Goal: Check status: Check status

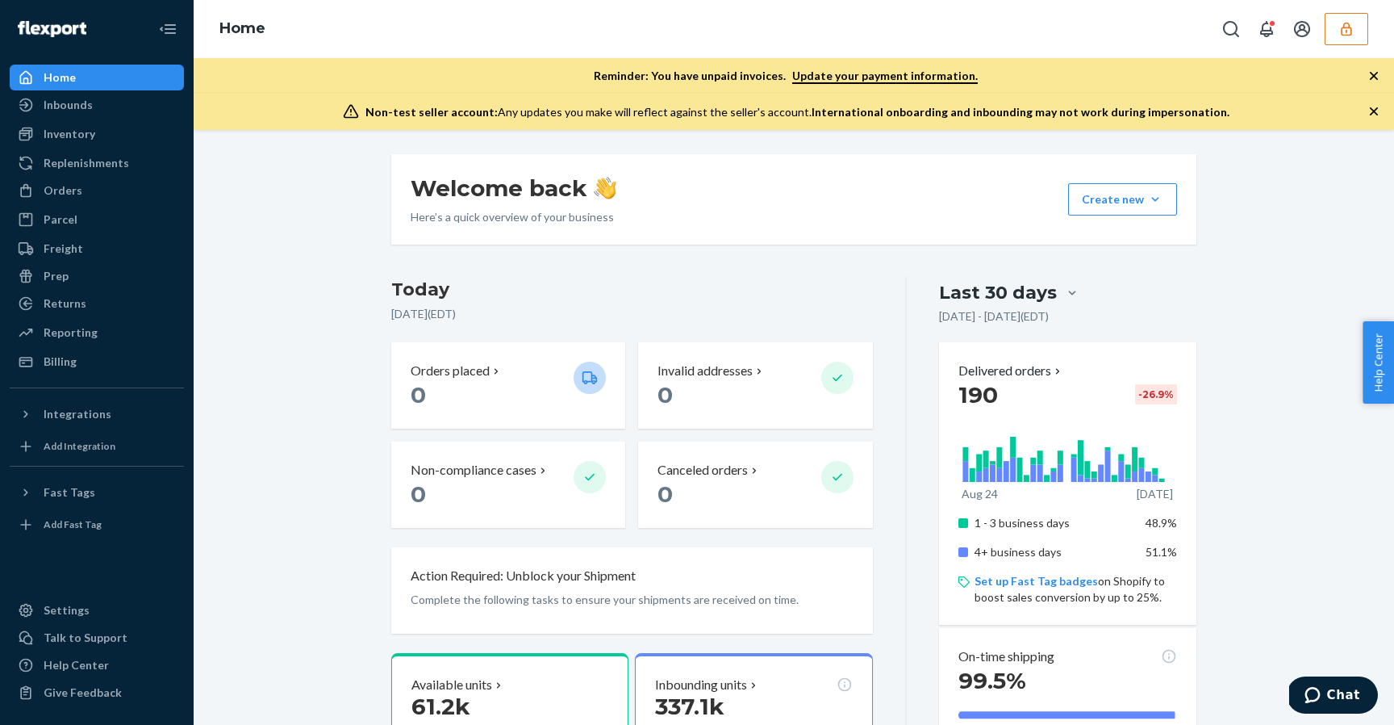
click at [1336, 27] on button "button" at bounding box center [1347, 29] width 44 height 32
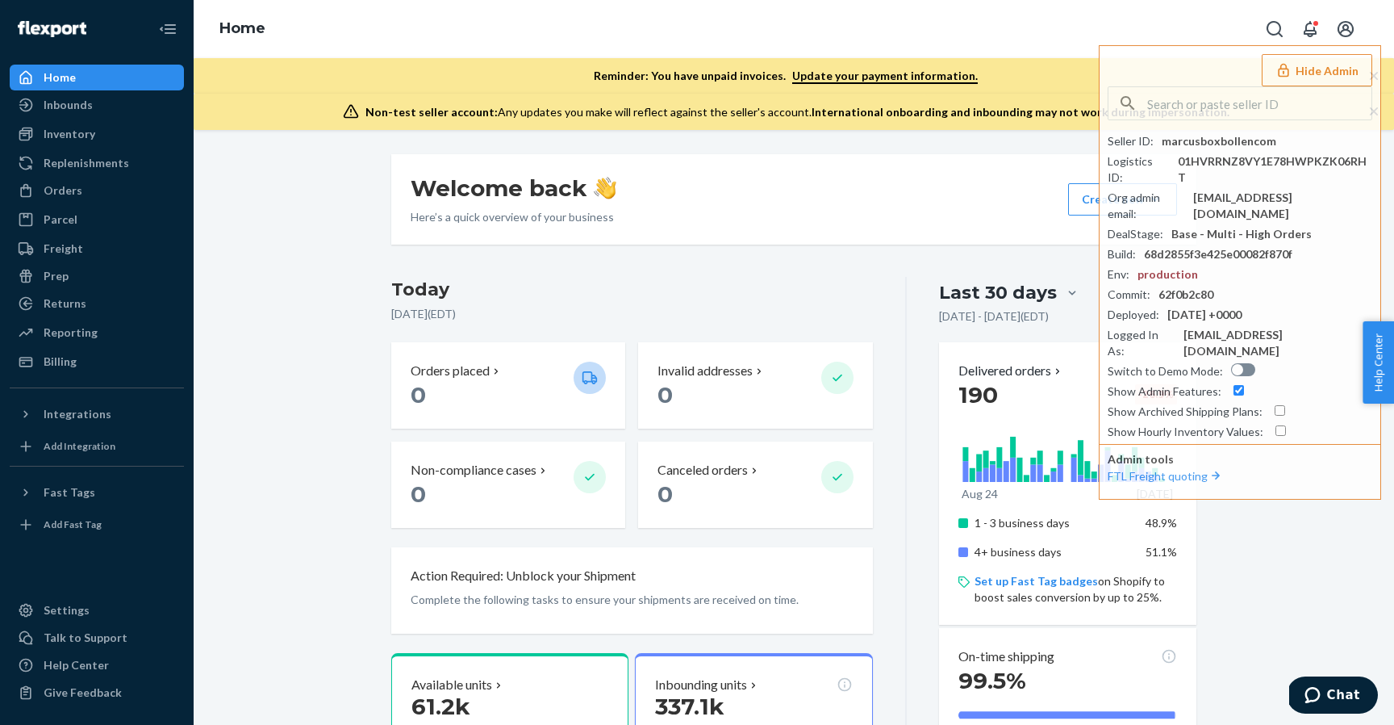
drag, startPoint x: 338, startPoint y: 278, endPoint x: 188, endPoint y: 149, distance: 198.0
click at [153, 194] on div "Orders" at bounding box center [96, 190] width 171 height 23
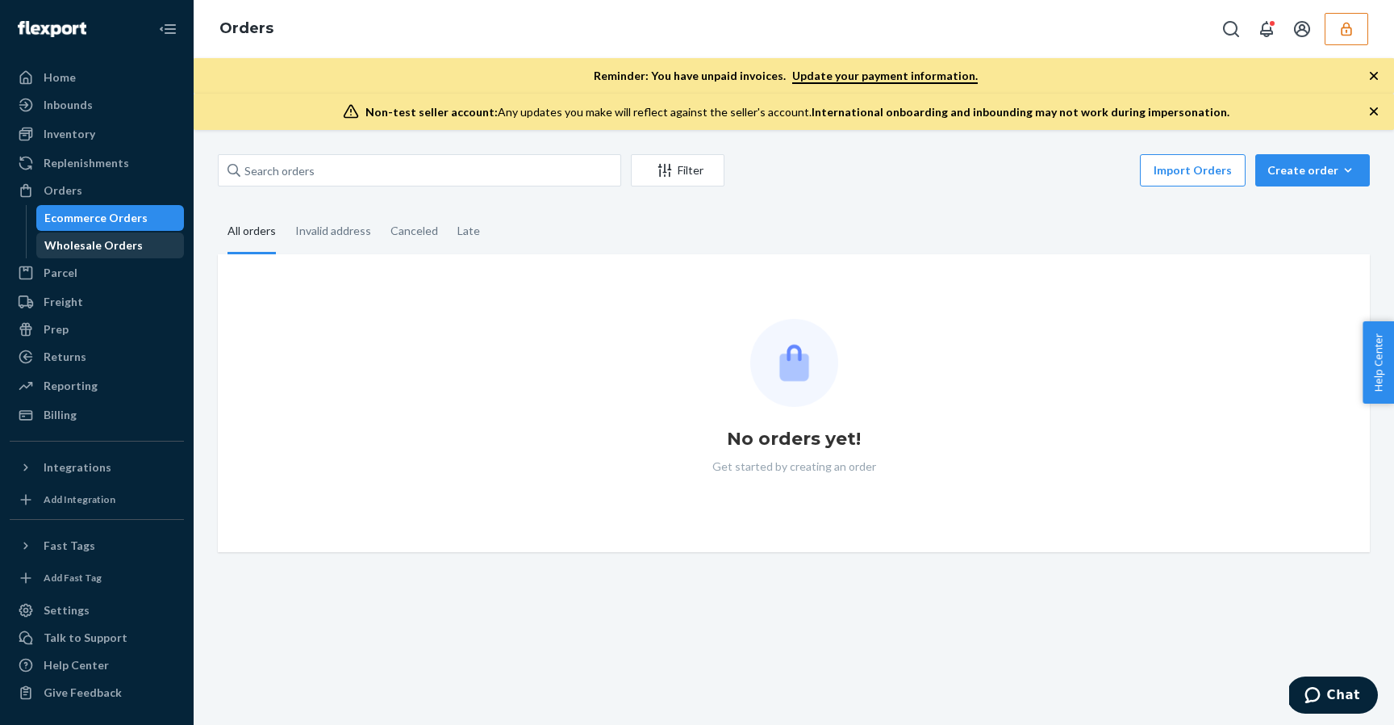
click at [146, 240] on div "Wholesale Orders" at bounding box center [110, 245] width 145 height 23
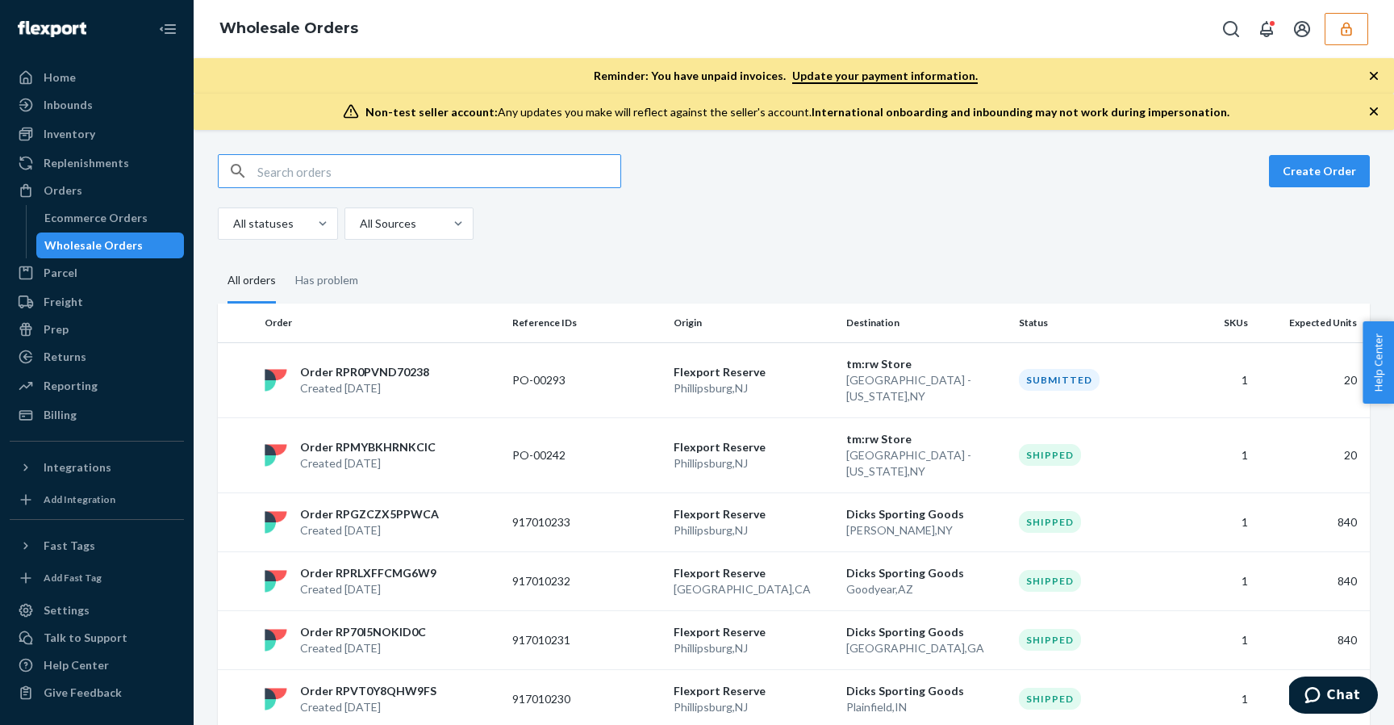
click at [408, 165] on input "text" at bounding box center [438, 171] width 363 height 32
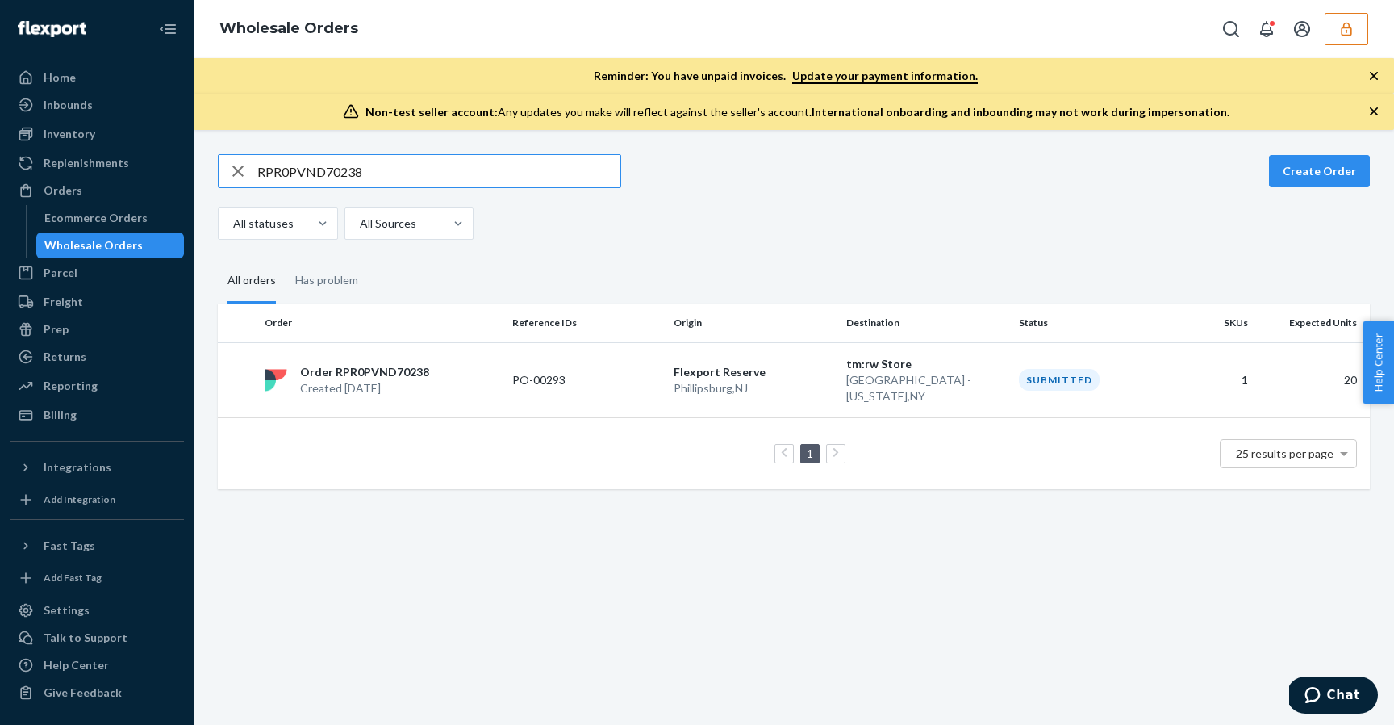
type input "RPR0PVND70238"
click at [726, 203] on div "RPR0PVND70238 Create Order All statuses All Sources" at bounding box center [794, 197] width 1152 height 86
click at [663, 367] on td "PO-00293" at bounding box center [586, 379] width 161 height 75
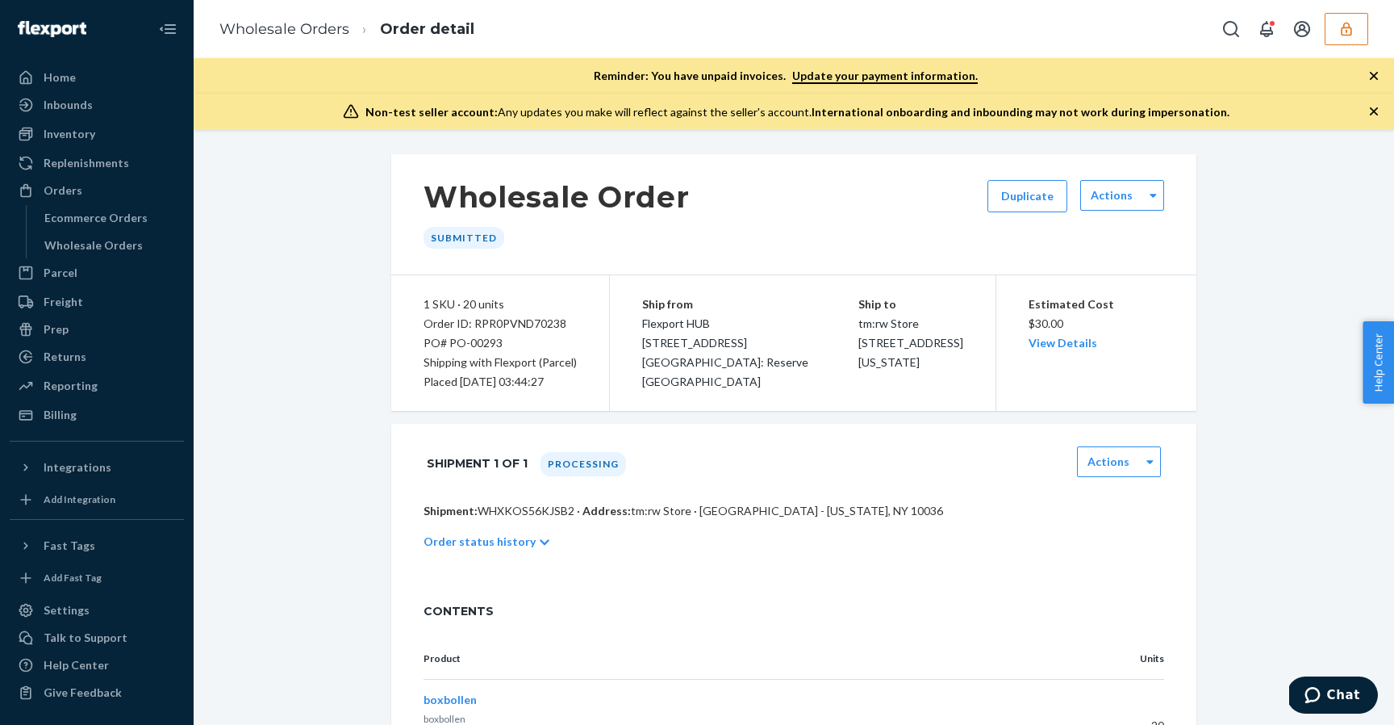
scroll to position [104, 0]
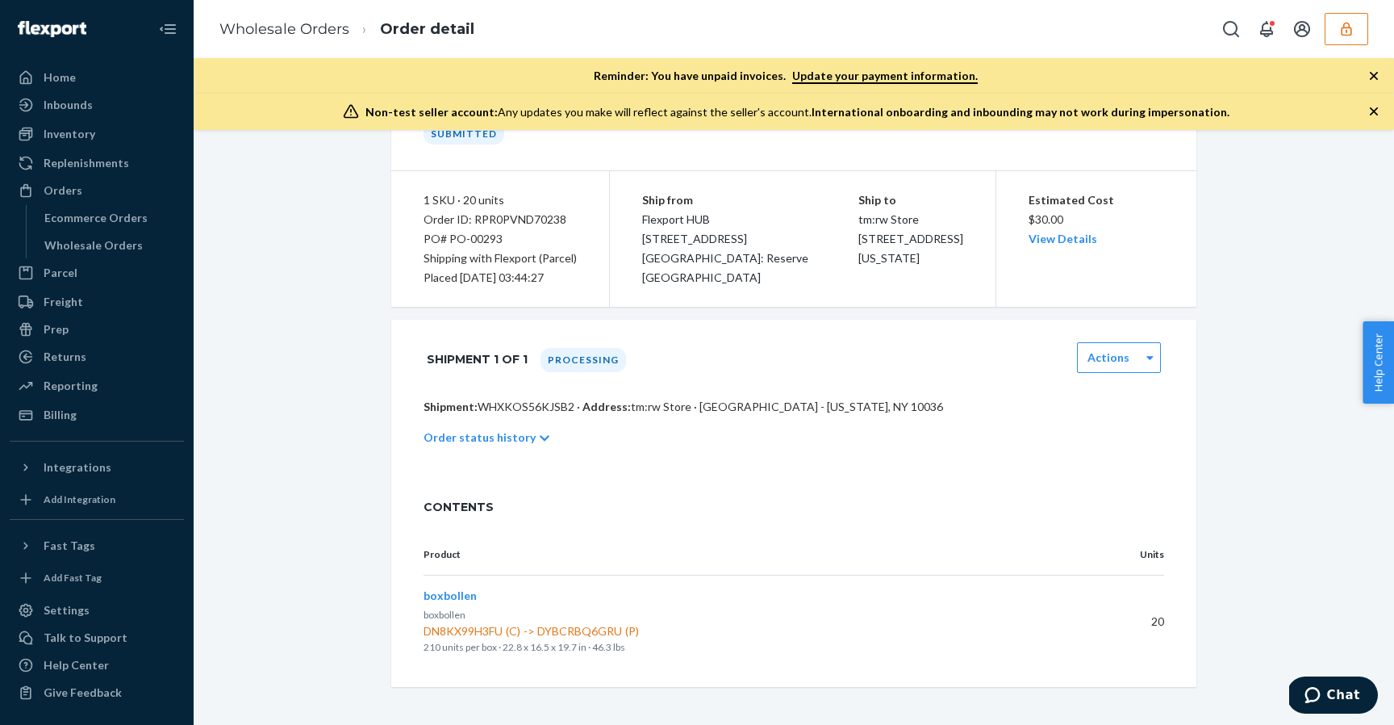
click at [197, 315] on div "Wholesale Order Submitted Duplicate Actions 1 SKU · 20 units Order ID: RPR0PVND…" at bounding box center [794, 368] width 1201 height 637
click at [289, 177] on div "Wholesale Order Submitted Duplicate Actions 1 SKU · 20 units Order ID: RPR0PVND…" at bounding box center [794, 368] width 1177 height 637
click at [129, 134] on div "Inventory" at bounding box center [96, 134] width 171 height 23
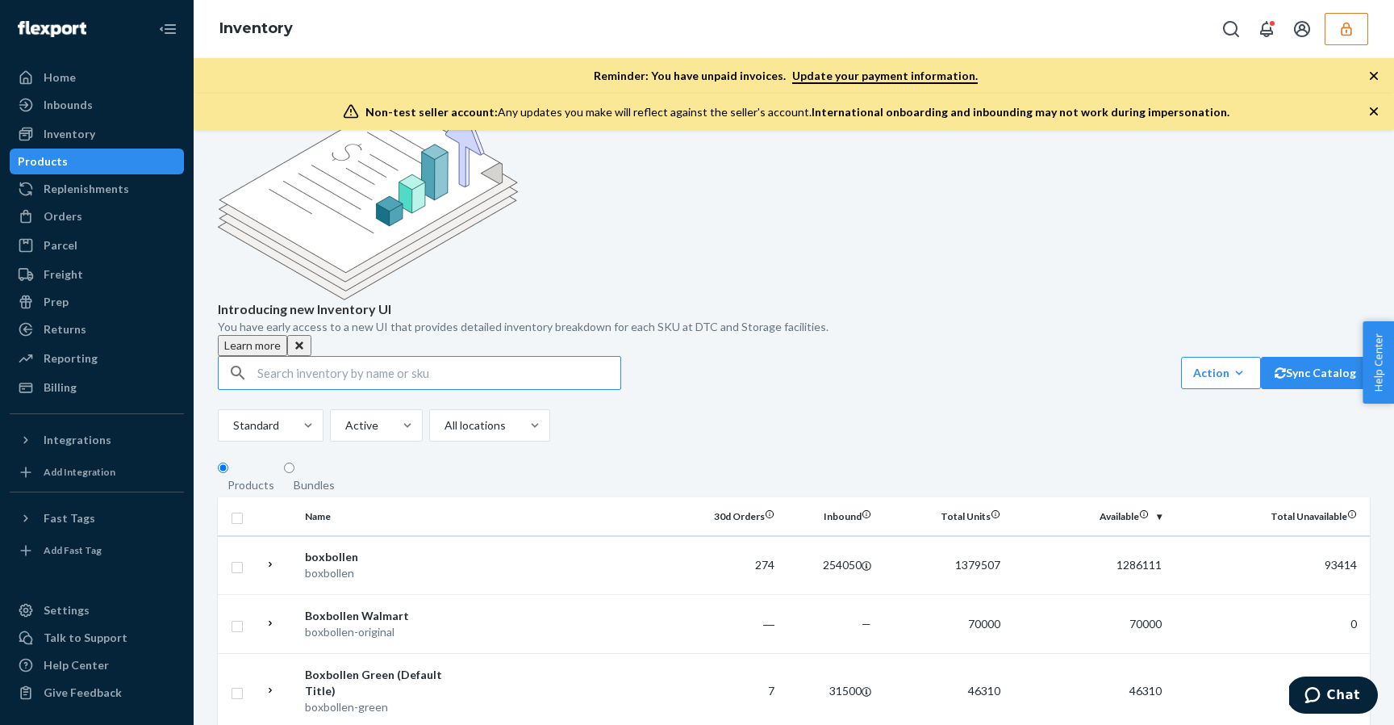
scroll to position [70, 0]
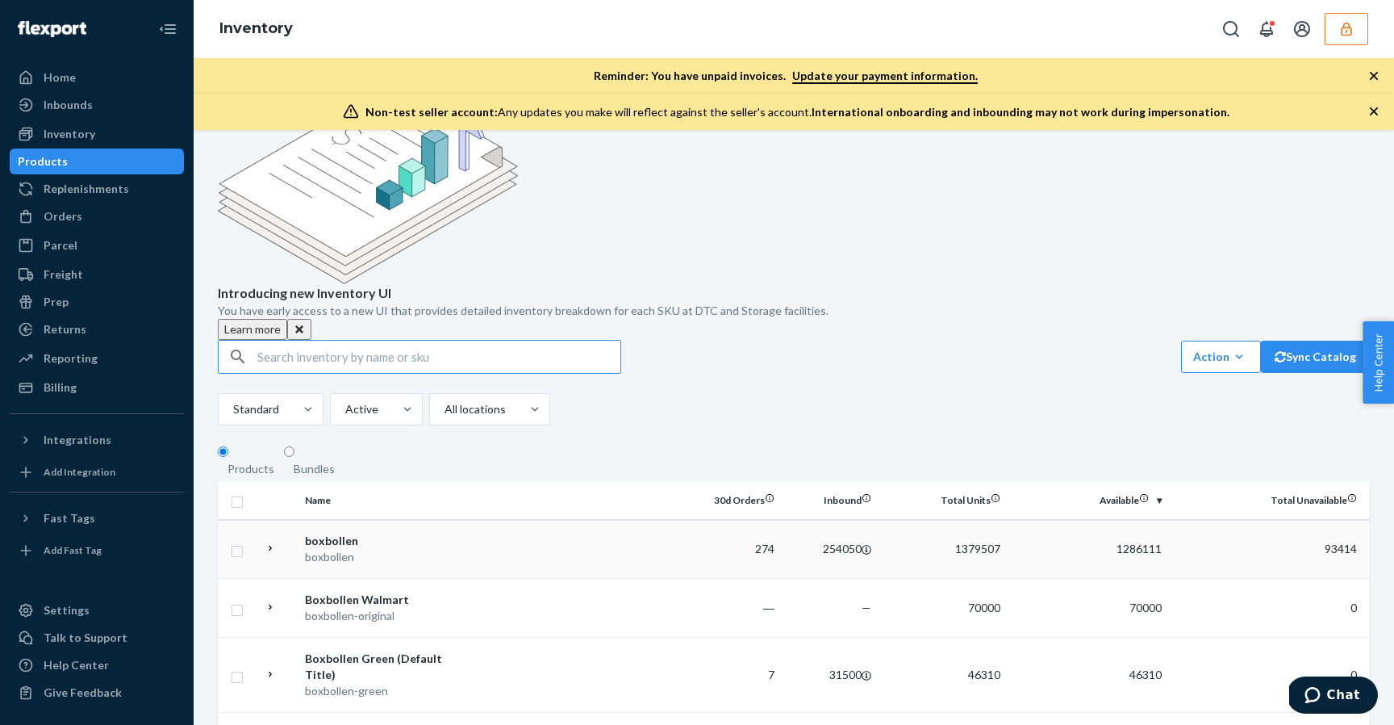
click at [700, 520] on td "274" at bounding box center [732, 549] width 97 height 59
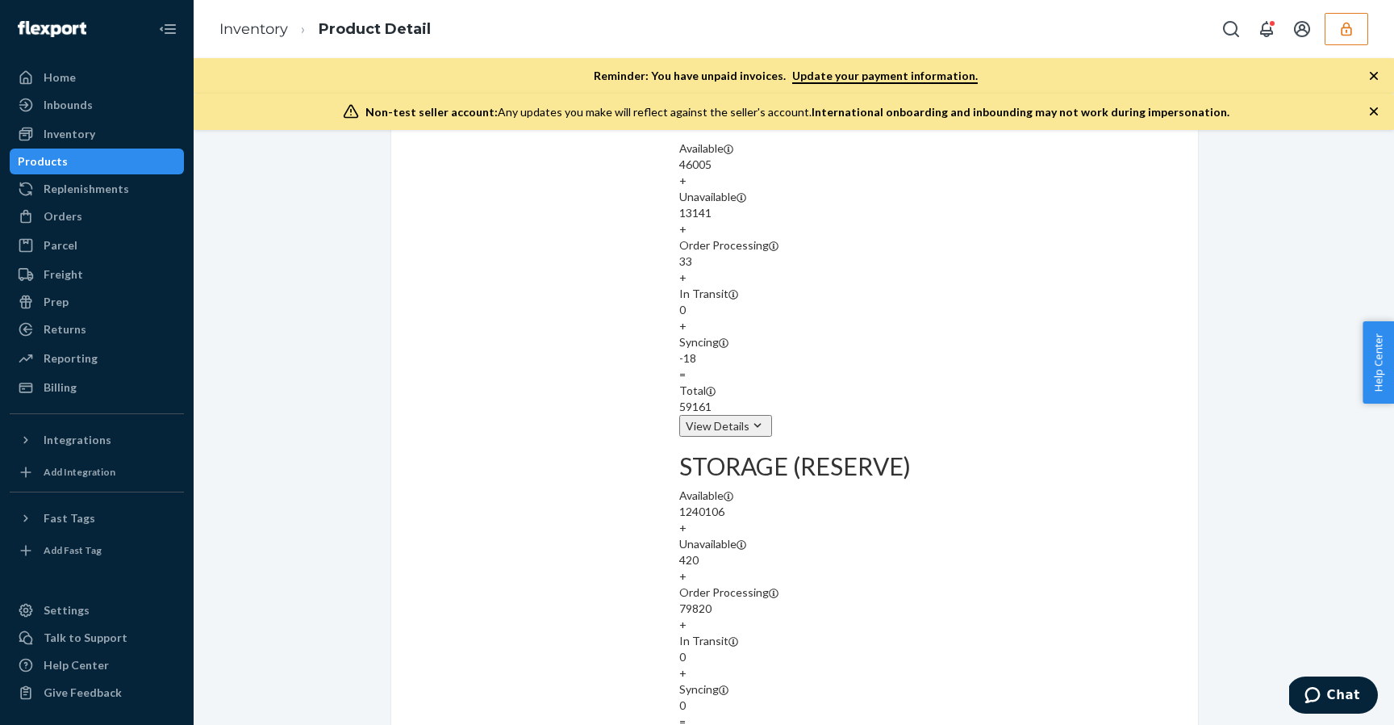
scroll to position [1766, 0]
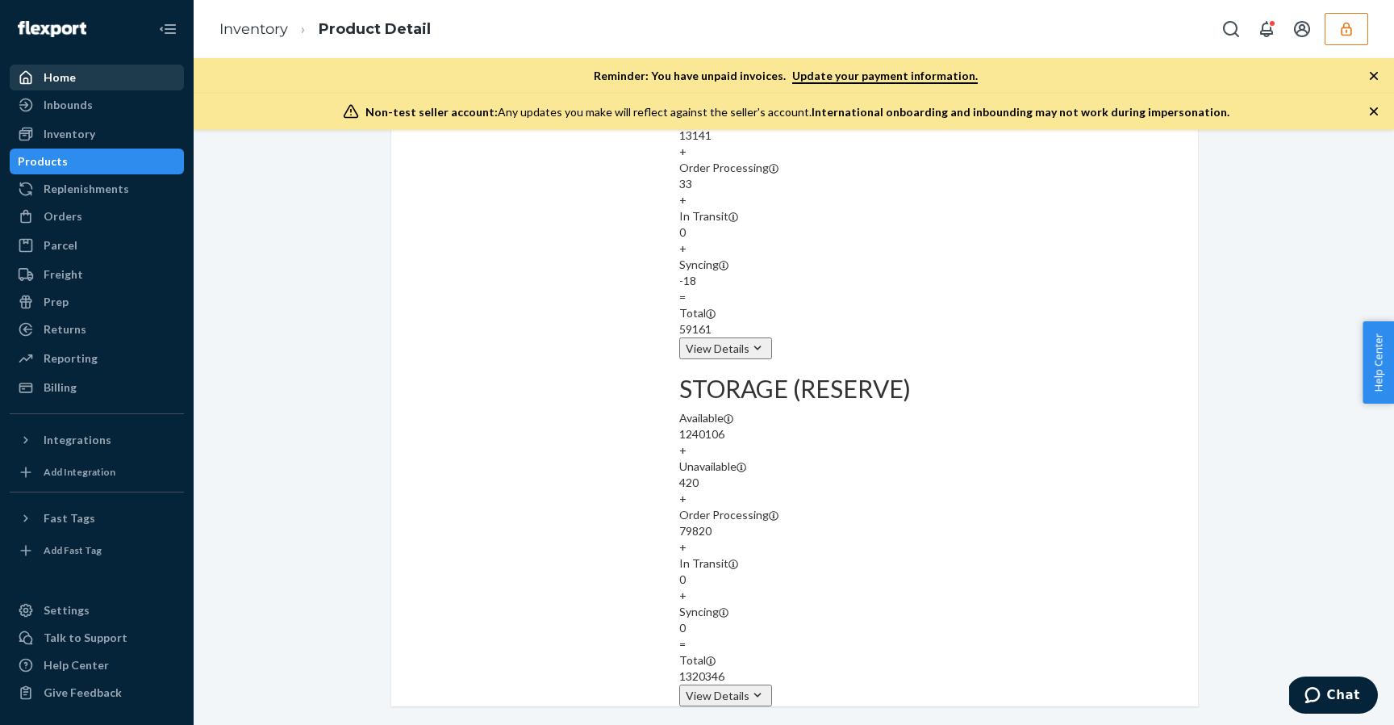
click at [132, 76] on div "Home" at bounding box center [96, 77] width 171 height 23
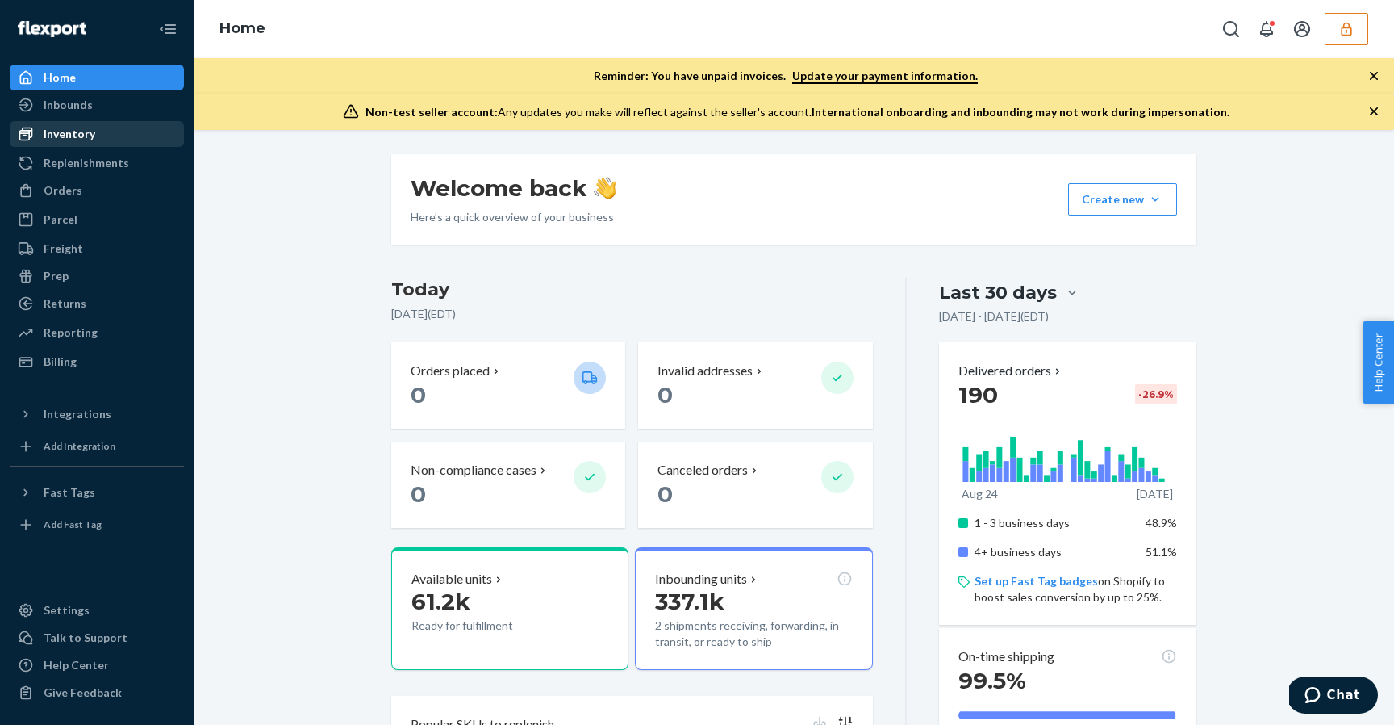
click at [144, 131] on div "Inventory" at bounding box center [96, 134] width 171 height 23
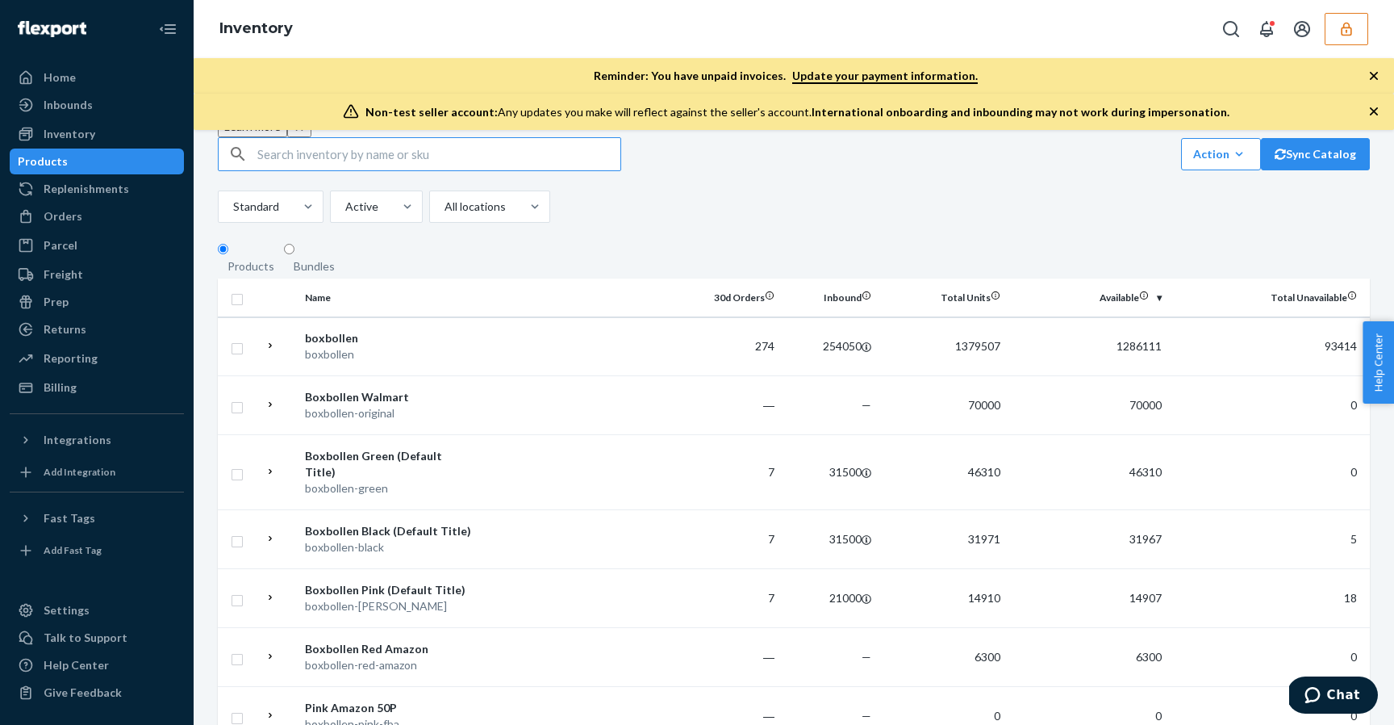
scroll to position [268, 0]
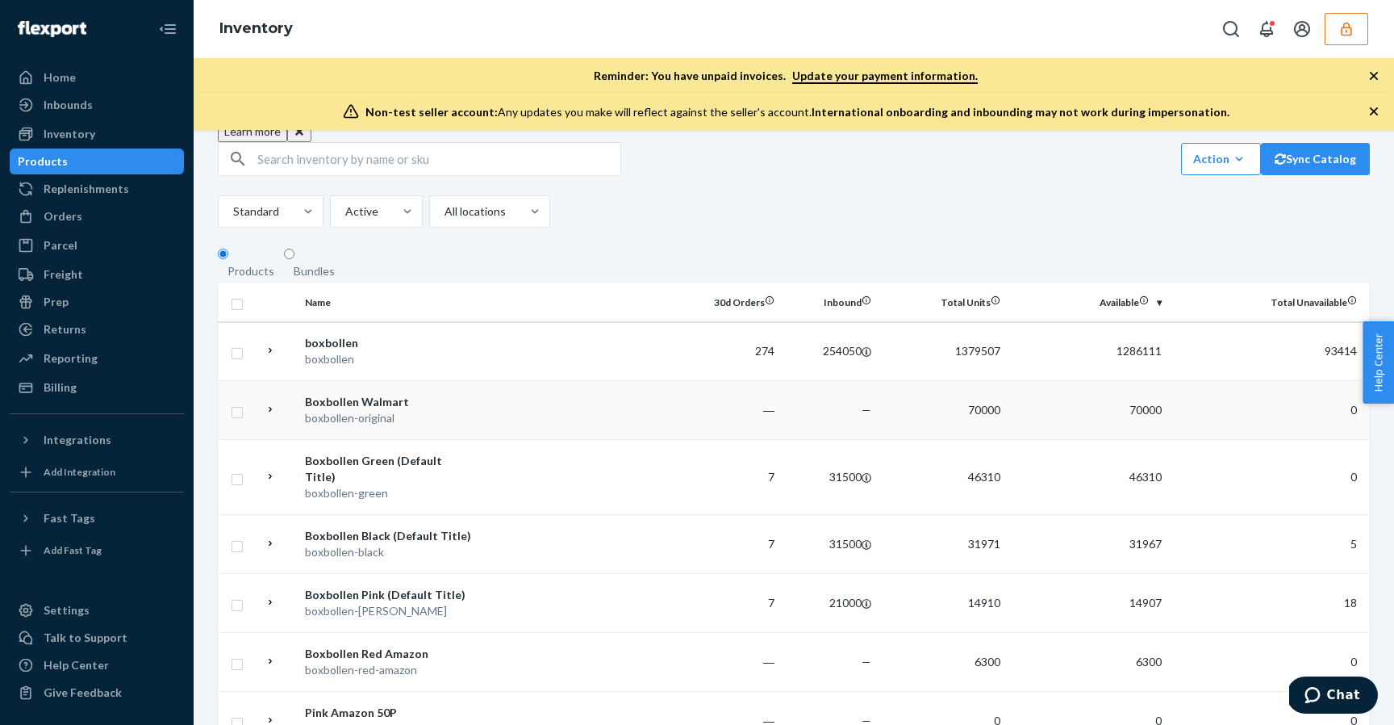
click at [603, 381] on td at bounding box center [582, 410] width 204 height 59
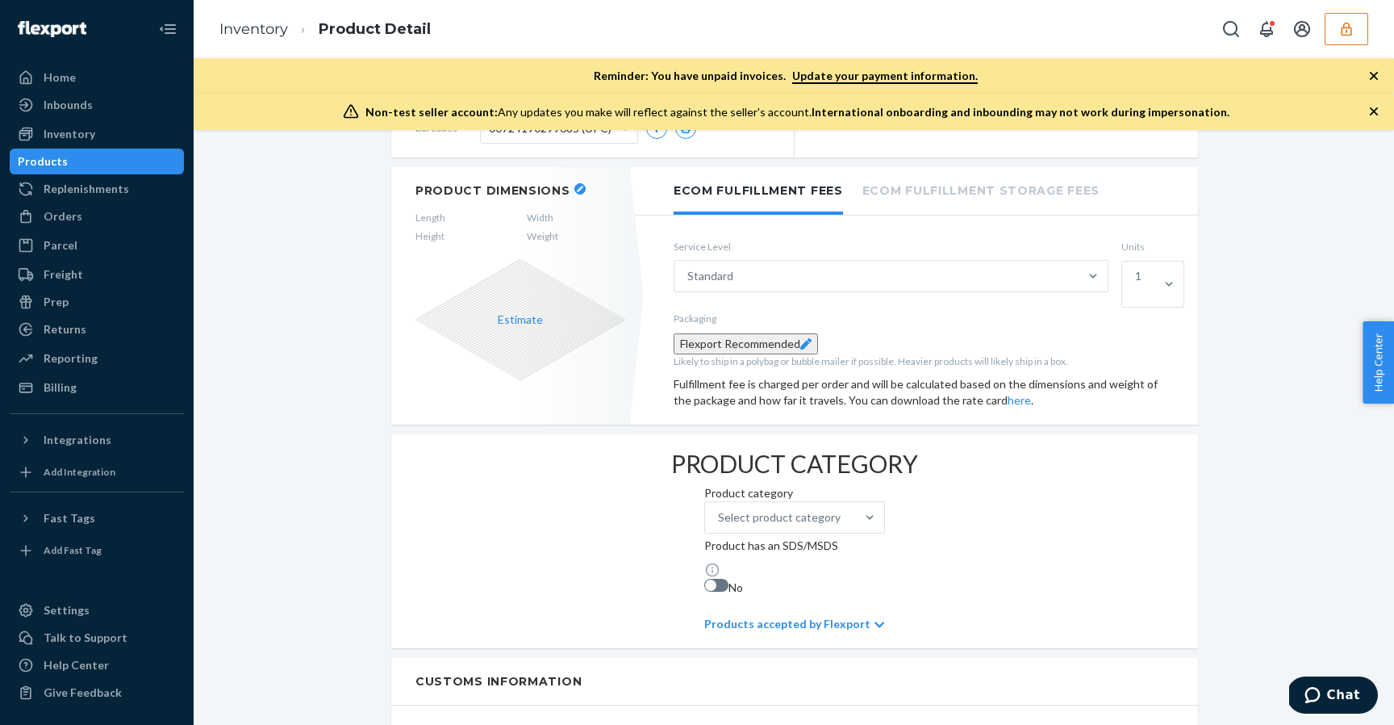
scroll to position [441, 0]
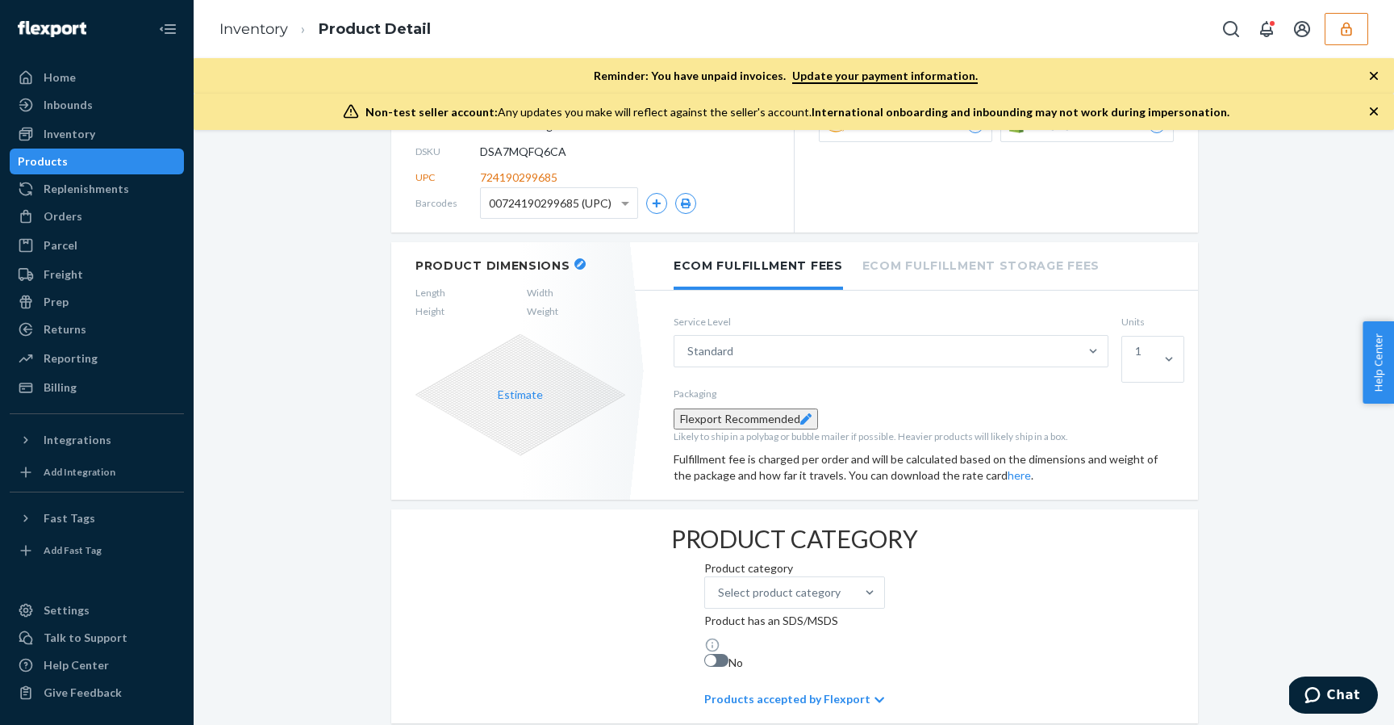
click at [859, 675] on div "Products accepted by Flexport" at bounding box center [794, 699] width 180 height 48
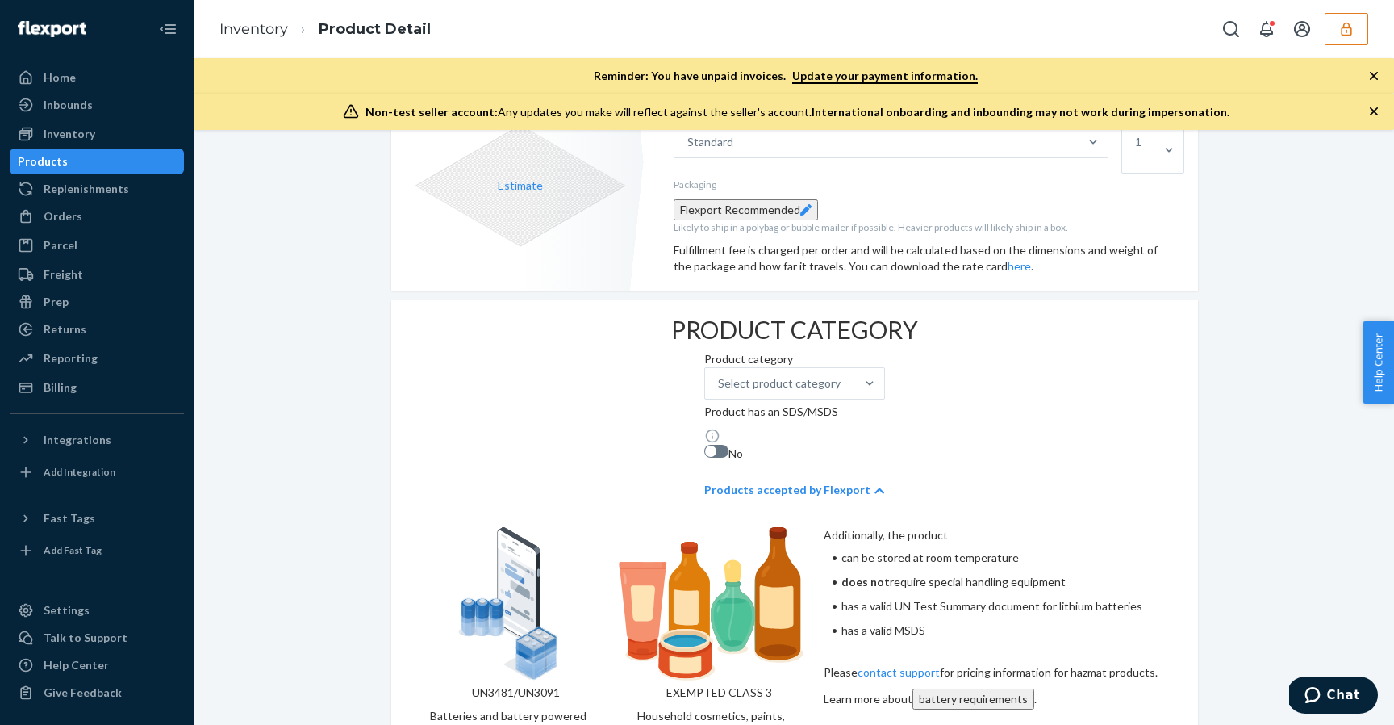
scroll to position [450, 0]
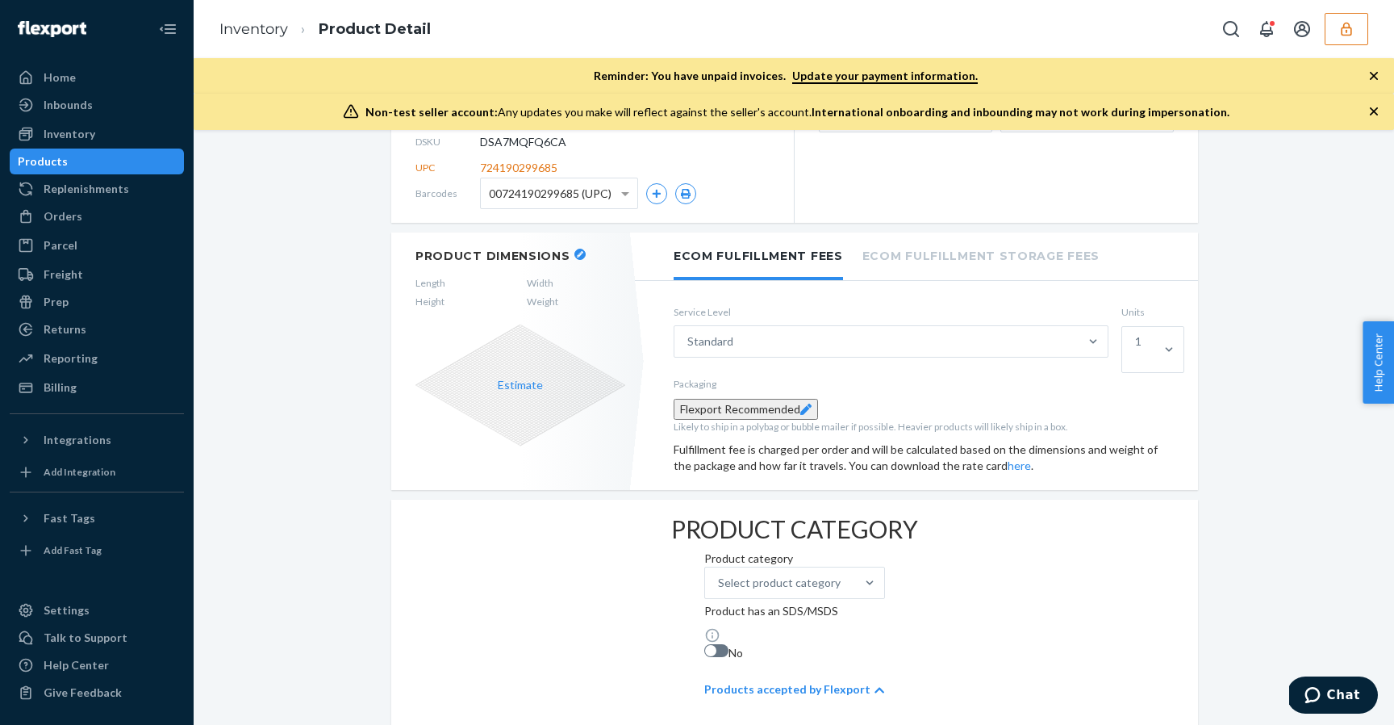
click at [820, 665] on div "Products accepted by Flexport" at bounding box center [794, 689] width 180 height 48
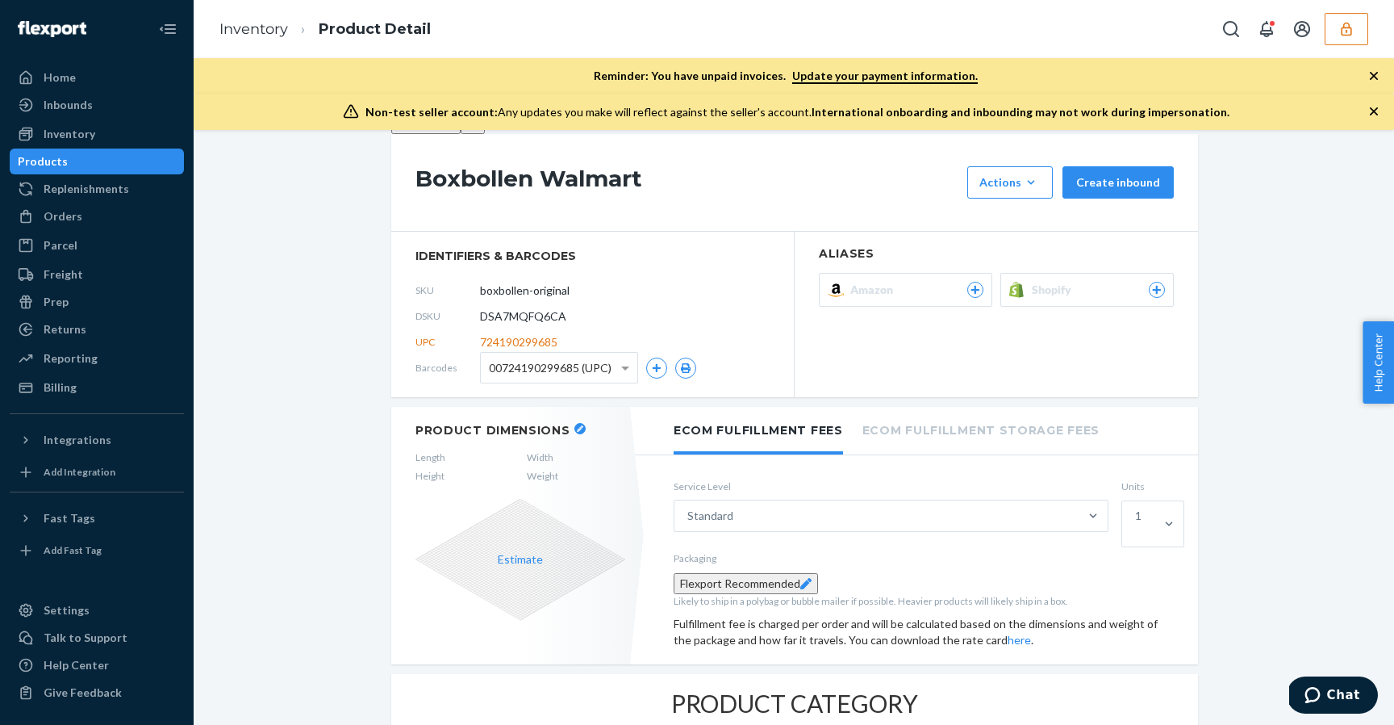
scroll to position [0, 0]
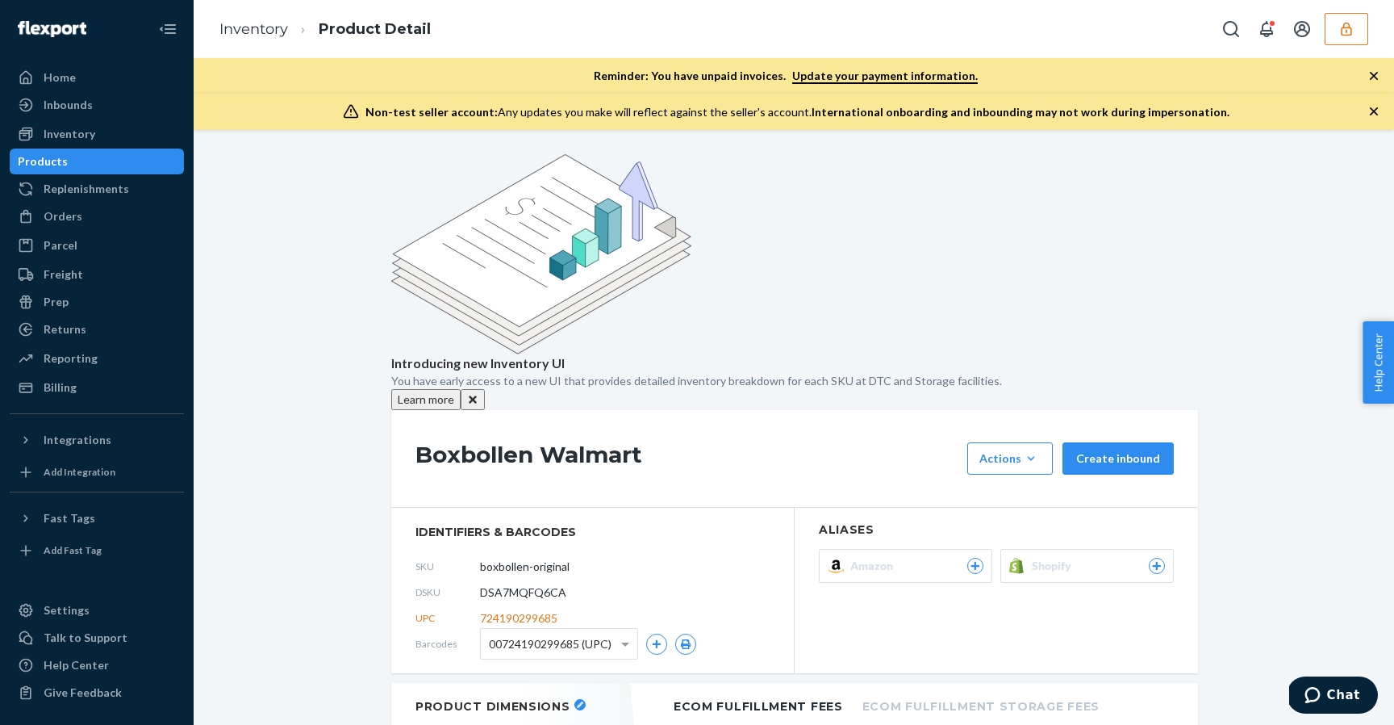
click at [718, 442] on h1 "Boxbollen Walmart" at bounding box center [688, 458] width 544 height 32
click at [149, 342] on div "Returns All Returns Settings Packages" at bounding box center [97, 329] width 174 height 27
click at [147, 352] on div "Reporting" at bounding box center [96, 358] width 171 height 23
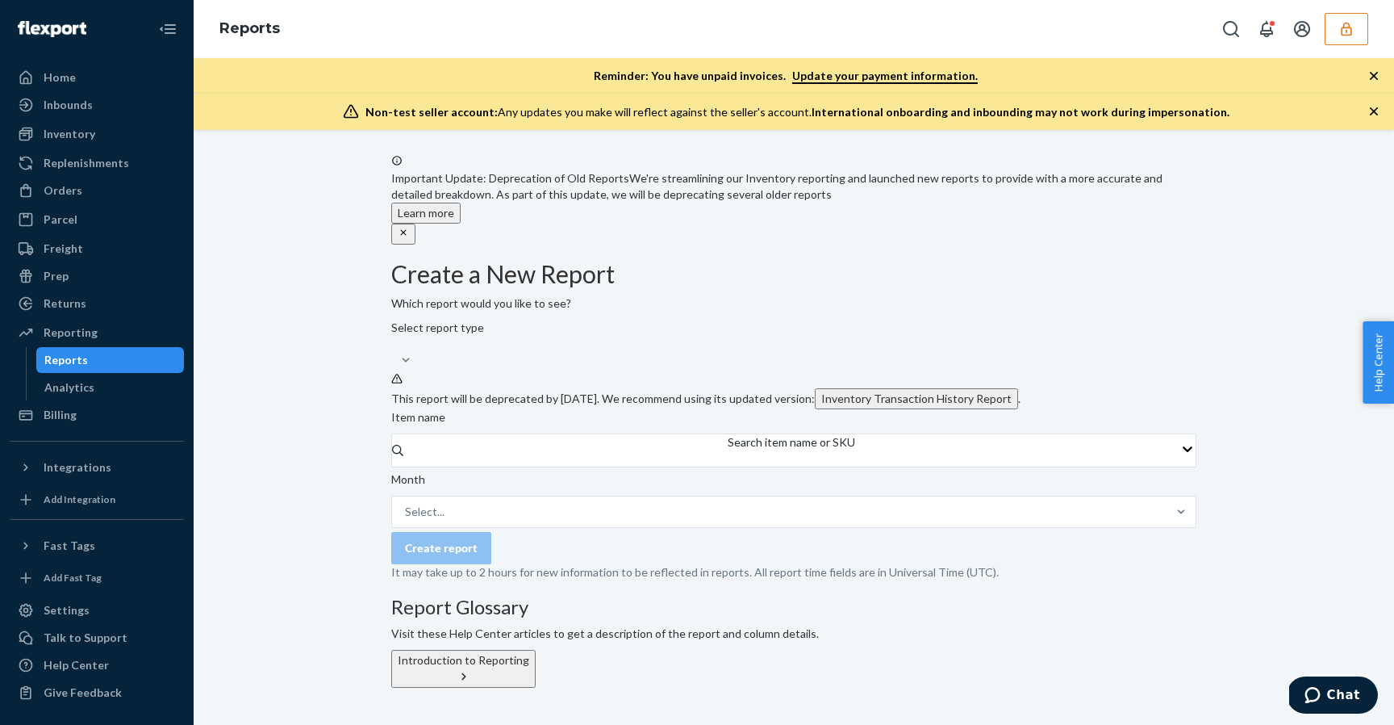
click at [312, 334] on div "Important Update: Deprecation of Old Reports We're streamlining our Inventory r…" at bounding box center [794, 420] width 1177 height 533
click at [136, 335] on div "Reporting" at bounding box center [96, 332] width 171 height 23
click at [121, 387] on div "Analytics" at bounding box center [110, 387] width 145 height 23
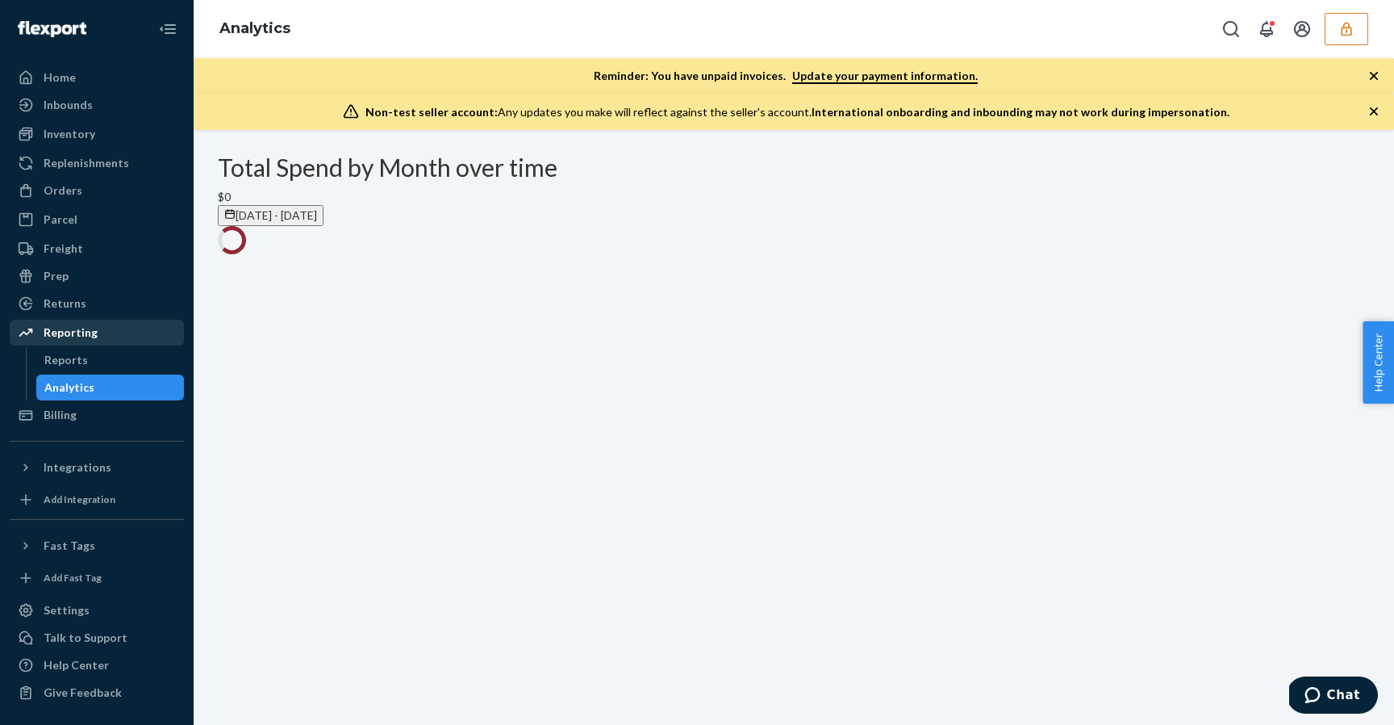
click at [126, 339] on div "Reporting" at bounding box center [96, 332] width 171 height 23
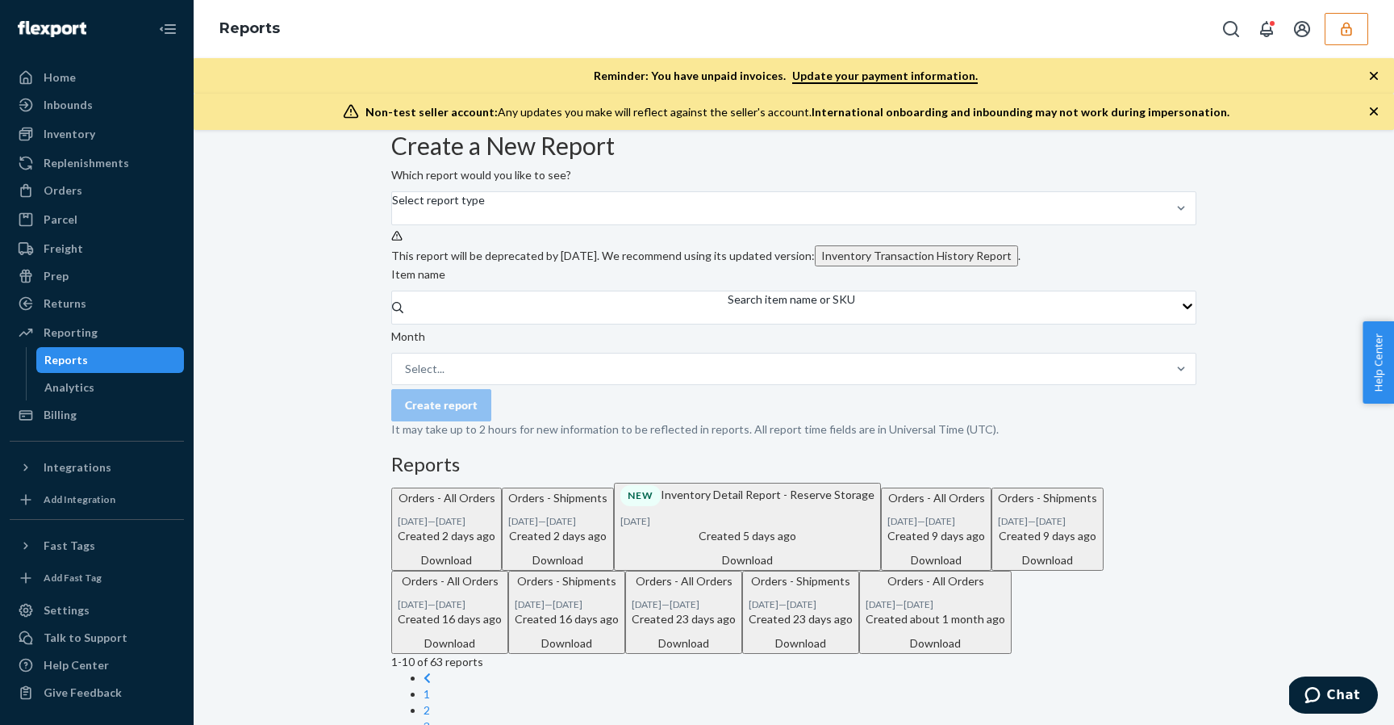
scroll to position [259, 0]
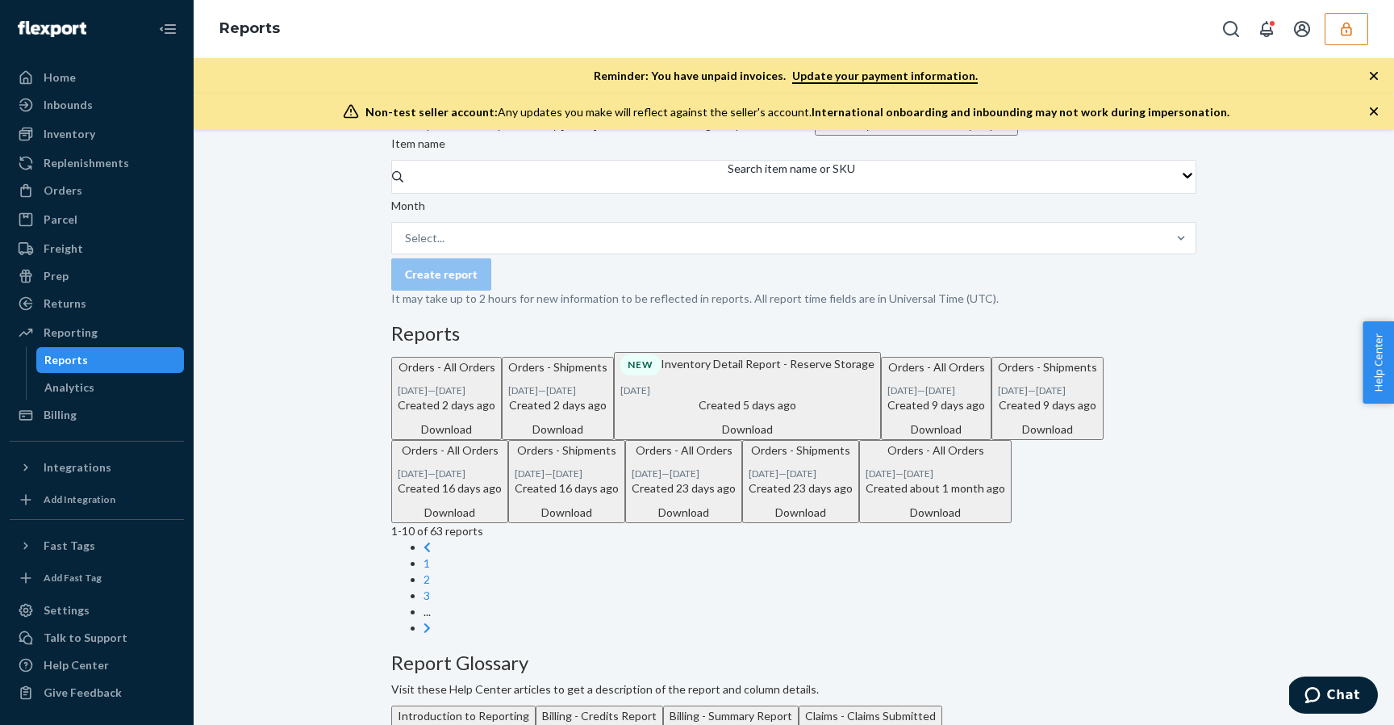
click at [813, 437] on div "Download" at bounding box center [748, 429] width 254 height 16
click at [101, 186] on div "Orders" at bounding box center [96, 190] width 171 height 23
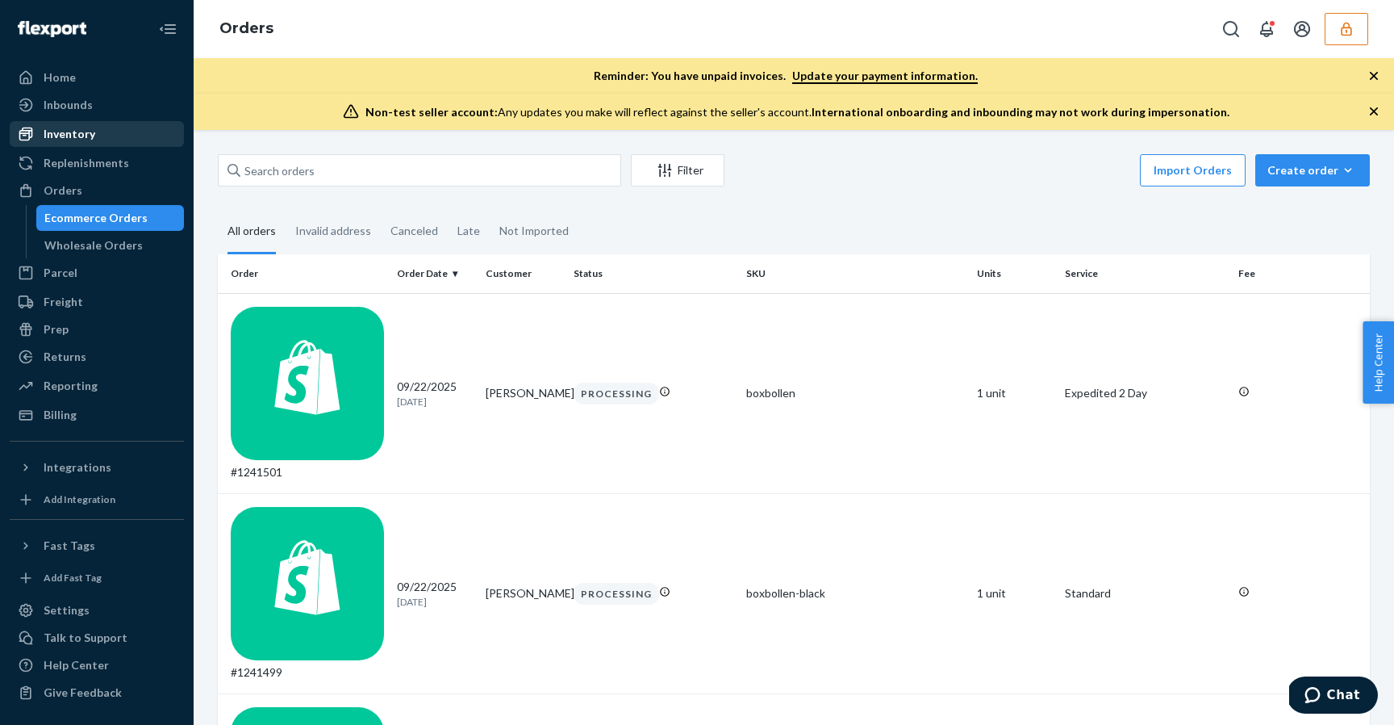
click at [104, 132] on div "Inventory" at bounding box center [96, 134] width 171 height 23
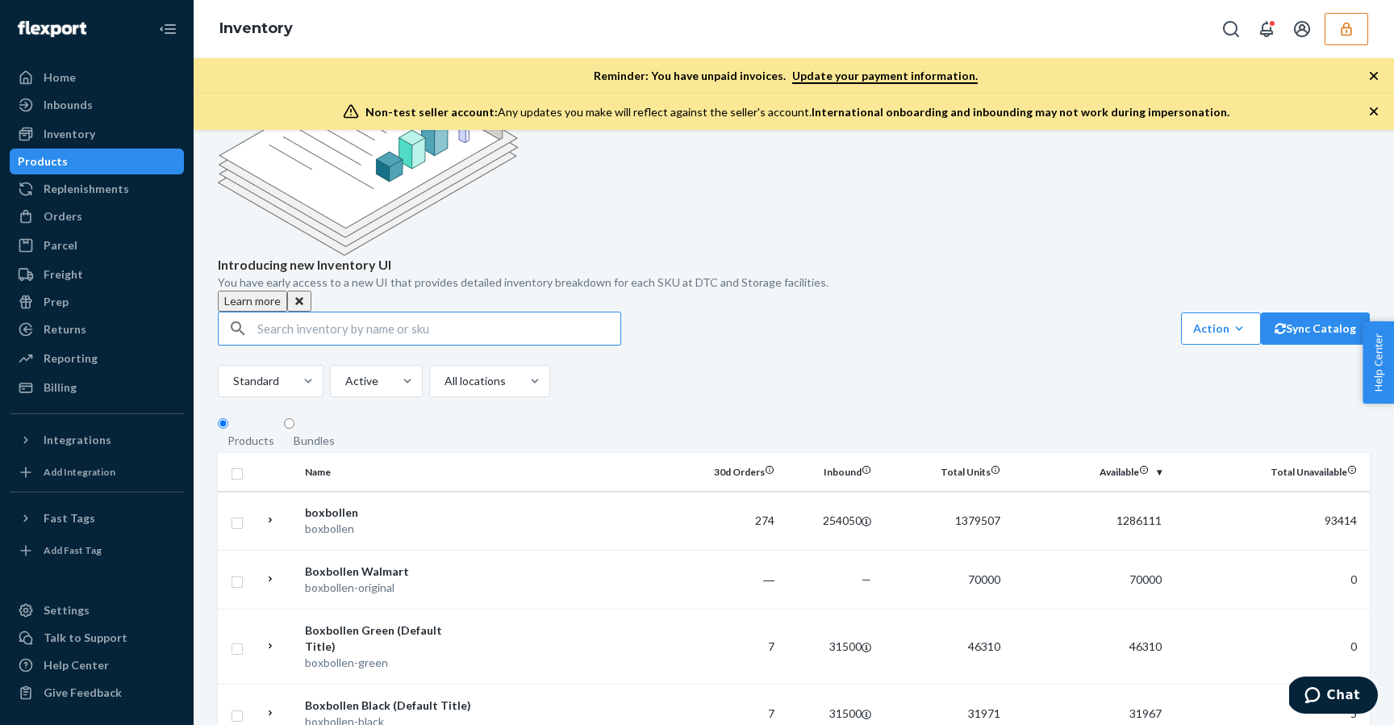
scroll to position [99, 0]
click at [608, 550] on td at bounding box center [582, 579] width 204 height 59
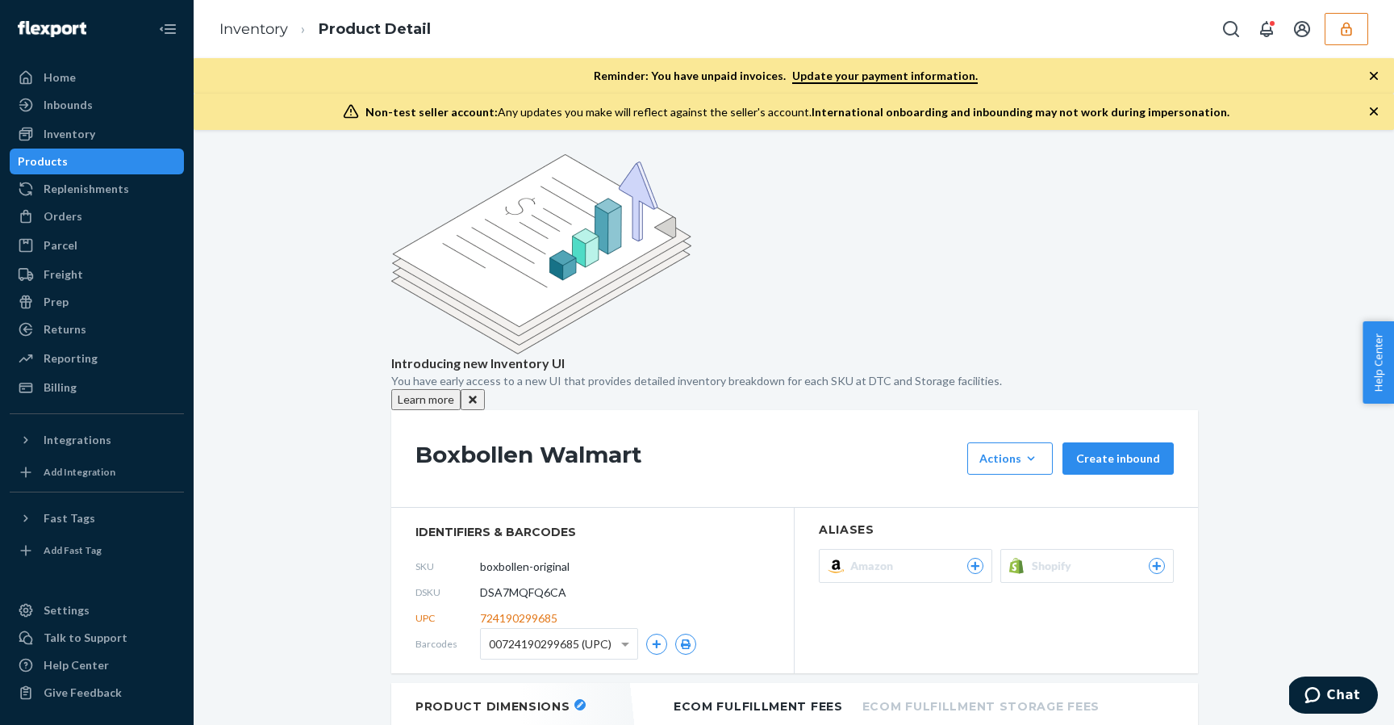
click at [513, 584] on span "DSA7MQFQ6CA" at bounding box center [523, 592] width 86 height 16
copy span "DSA7MQFQ6CA"
